Goal: Check status: Check status

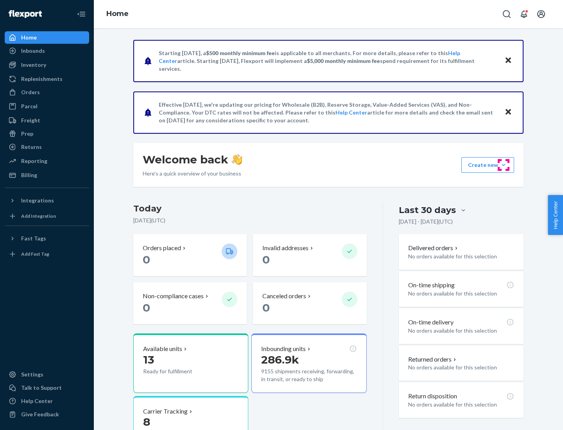
click at [503, 165] on button "Create new Create new inbound Create new order Create new product" at bounding box center [487, 165] width 53 height 16
click at [32, 51] on div "Inbounds" at bounding box center [33, 51] width 24 height 8
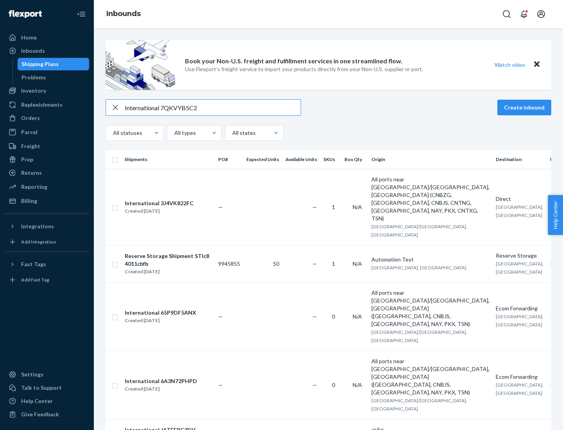
type input "International 7QKVYB5C29"
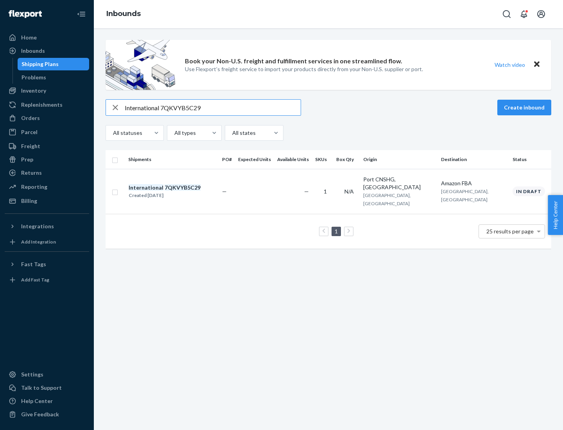
click at [178, 191] on div "Created [DATE]" at bounding box center [165, 195] width 72 height 8
